Goal: Find specific page/section: Find specific page/section

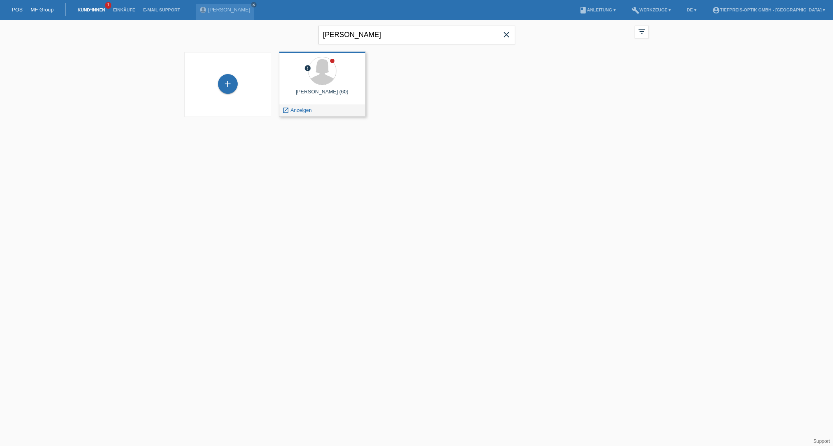
click at [328, 100] on div "[PERSON_NAME] (60)" at bounding box center [322, 95] width 74 height 13
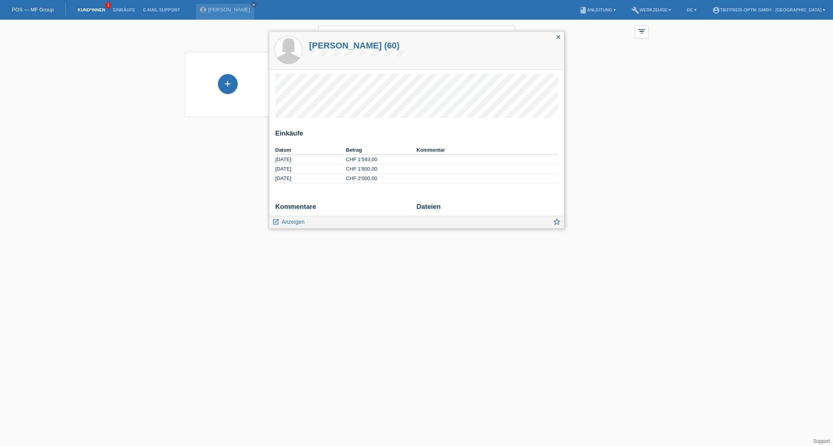
click at [336, 175] on td "[DATE]" at bounding box center [311, 178] width 71 height 9
click at [337, 178] on td "[DATE]" at bounding box center [311, 178] width 71 height 9
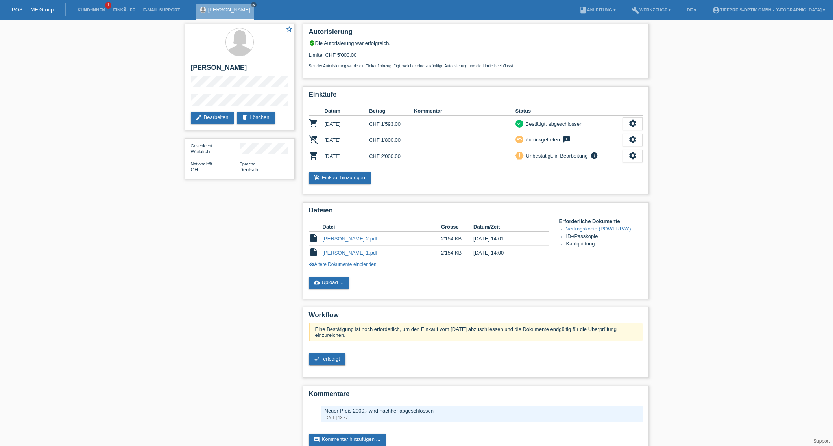
drag, startPoint x: 337, startPoint y: 283, endPoint x: 394, endPoint y: 279, distance: 56.5
click at [337, 283] on link "cloud_upload Upload ..." at bounding box center [329, 283] width 41 height 12
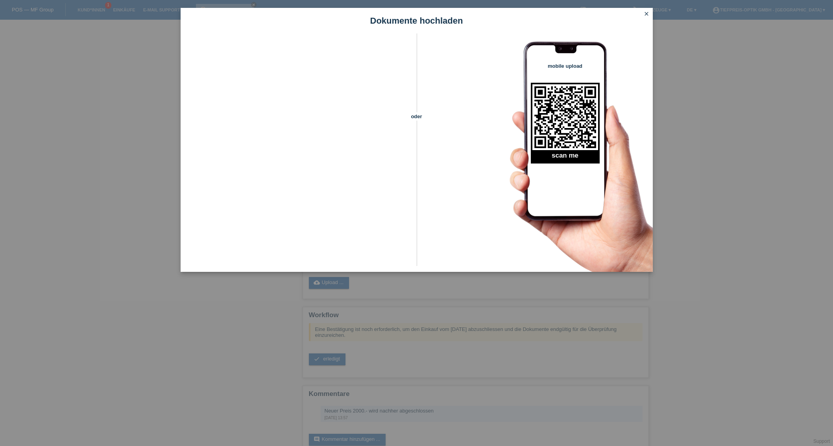
click at [648, 14] on icon "close" at bounding box center [647, 14] width 6 height 6
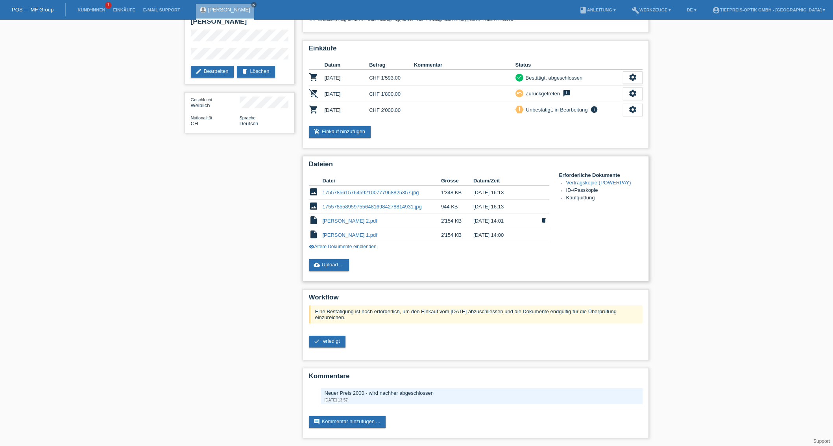
scroll to position [47, 0]
click at [595, 182] on link "Vertragskopie (POWERPAY)" at bounding box center [598, 183] width 65 height 6
click at [363, 194] on link "1755785615764592100777968825357.jpg" at bounding box center [371, 192] width 96 height 6
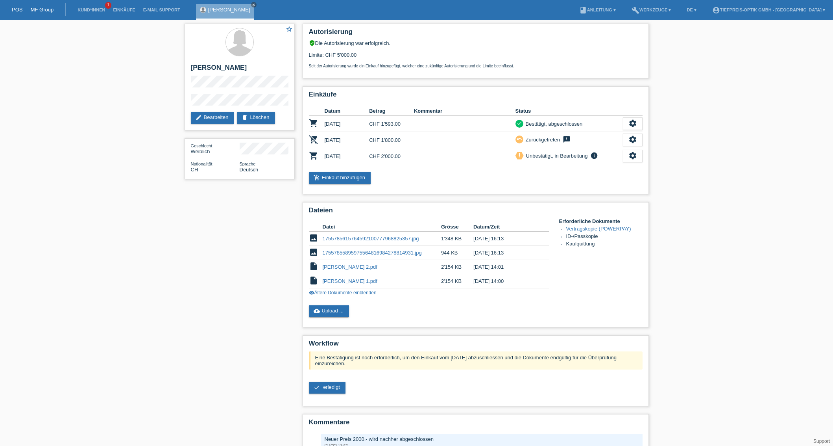
scroll to position [0, 0]
click at [635, 155] on icon "settings" at bounding box center [633, 155] width 9 height 9
click at [631, 156] on icon "settings" at bounding box center [633, 155] width 9 height 9
click at [567, 168] on span "Anzeigen" at bounding box center [564, 168] width 24 height 9
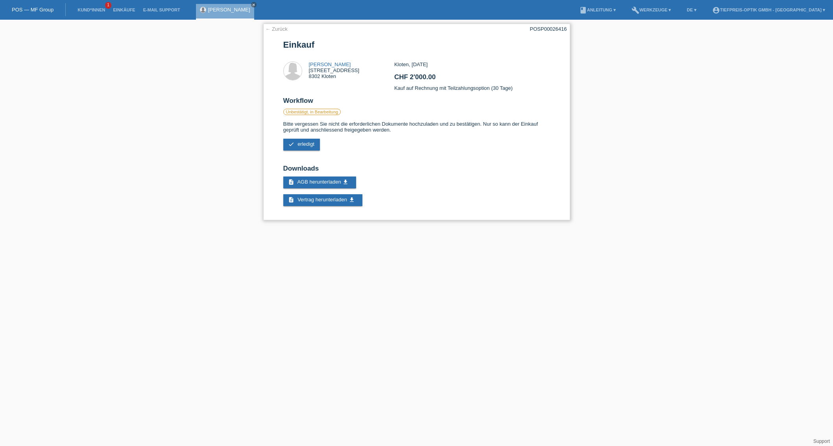
click at [276, 28] on link "← Zurück" at bounding box center [277, 29] width 22 height 6
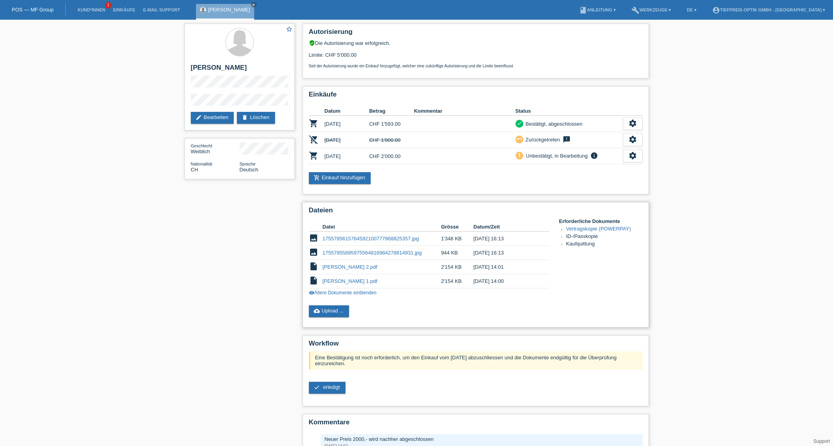
scroll to position [0, 0]
click at [336, 314] on link "cloud_upload Upload ..." at bounding box center [329, 311] width 41 height 12
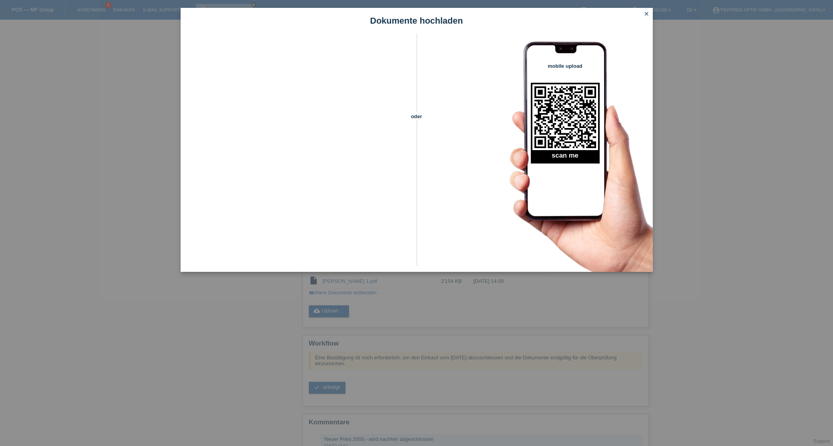
scroll to position [0, 0]
click at [647, 13] on icon "close" at bounding box center [647, 14] width 6 height 6
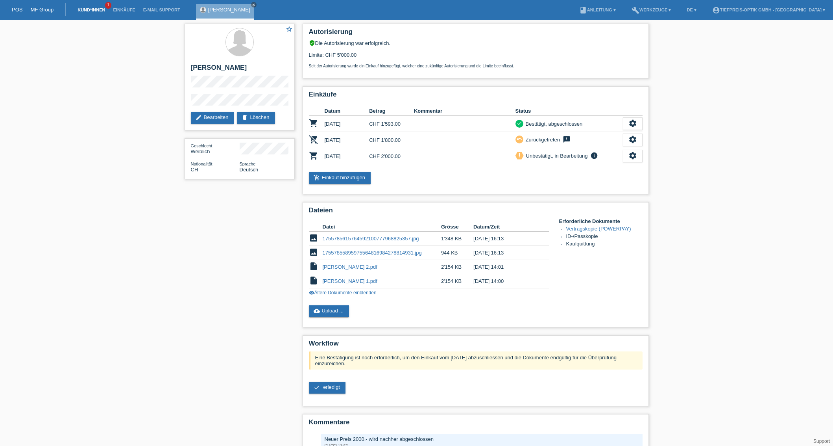
click at [94, 10] on link "Kund*innen" at bounding box center [91, 9] width 35 height 5
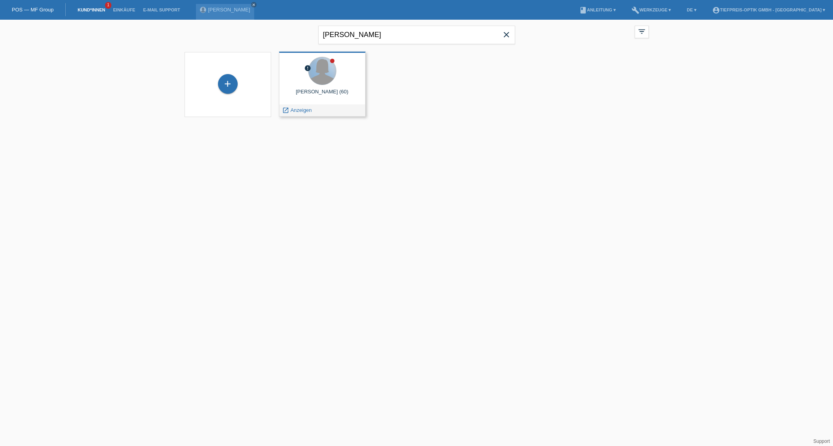
click at [315, 79] on div at bounding box center [323, 71] width 28 height 28
click at [296, 110] on span "Anzeigen" at bounding box center [301, 110] width 21 height 6
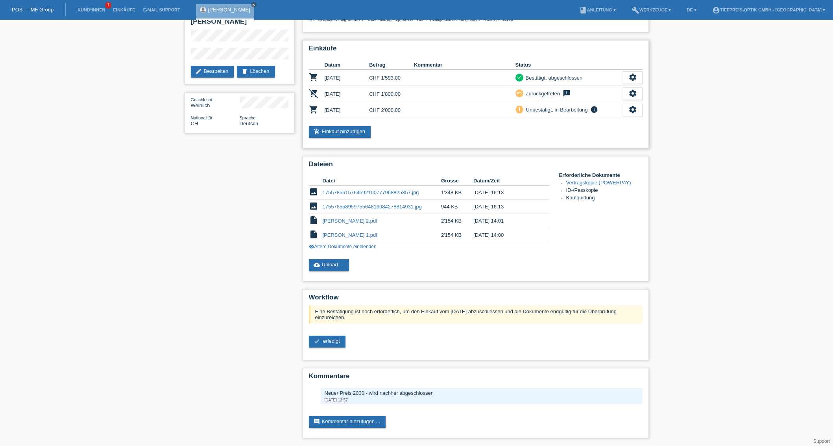
scroll to position [48, 0]
